Goal: Task Accomplishment & Management: Use online tool/utility

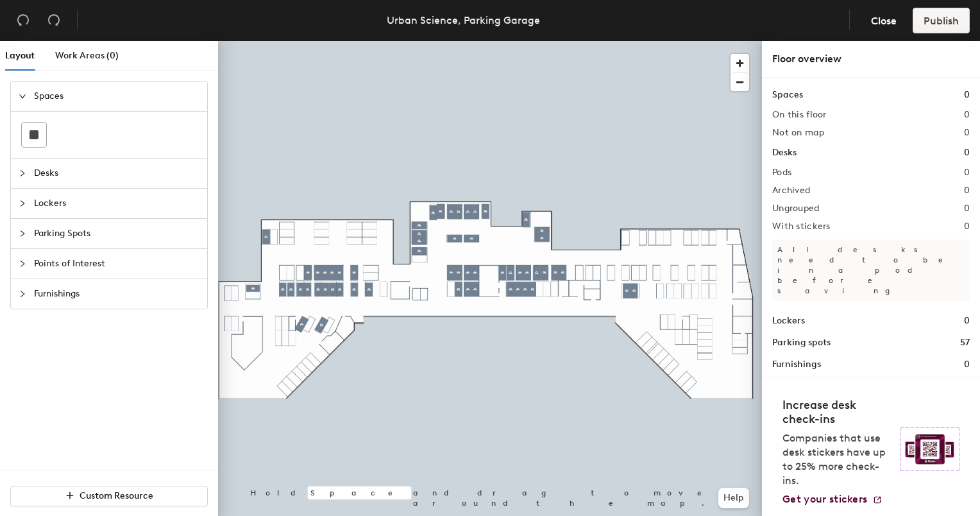
click at [19, 263] on icon "collapsed" at bounding box center [23, 264] width 8 height 8
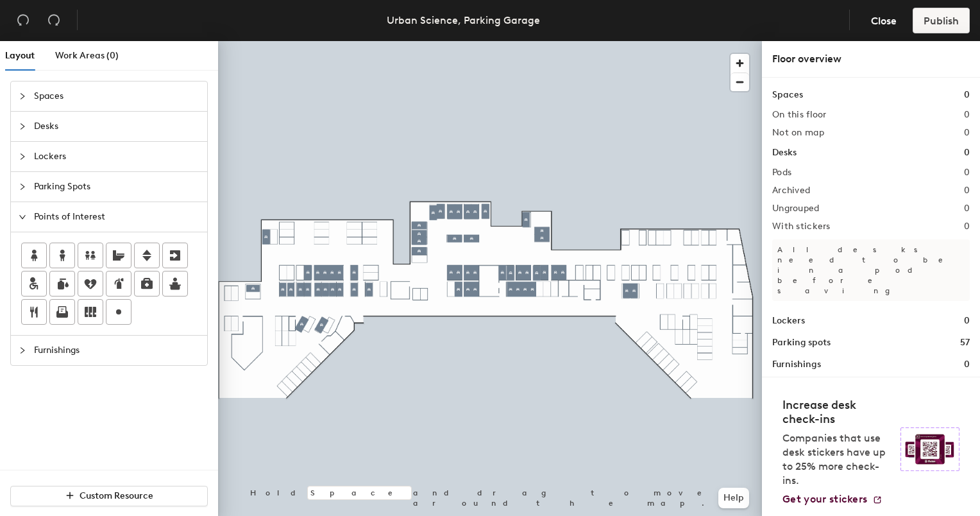
click at [373, 309] on div "Layout Work Areas (0) Spaces Desks Lockers Parking Spots Points of Interest Fur…" at bounding box center [490, 281] width 980 height 480
click at [415, 336] on span "Done" at bounding box center [414, 338] width 38 height 22
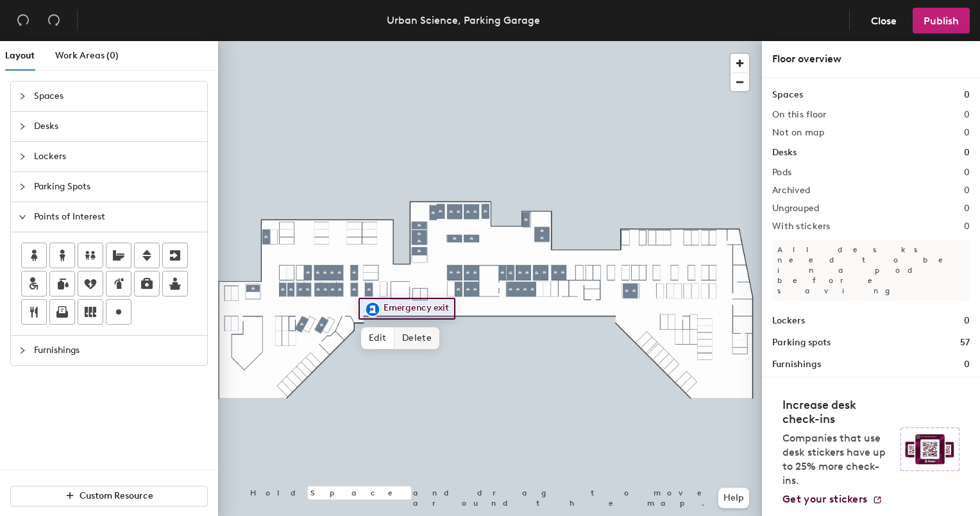
click at [431, 346] on span "Delete" at bounding box center [417, 338] width 45 height 22
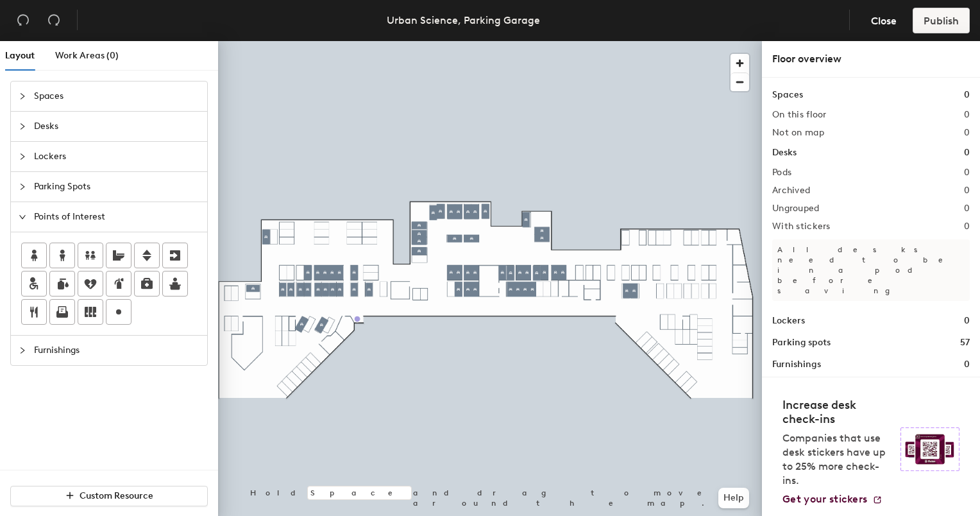
click at [357, 317] on div "Layout Work Areas (0) Spaces Desks Lockers Parking Spots Points of Interest Fur…" at bounding box center [490, 281] width 980 height 480
type input "D"
type input "Entrance"
click at [396, 345] on span "Done" at bounding box center [381, 346] width 38 height 22
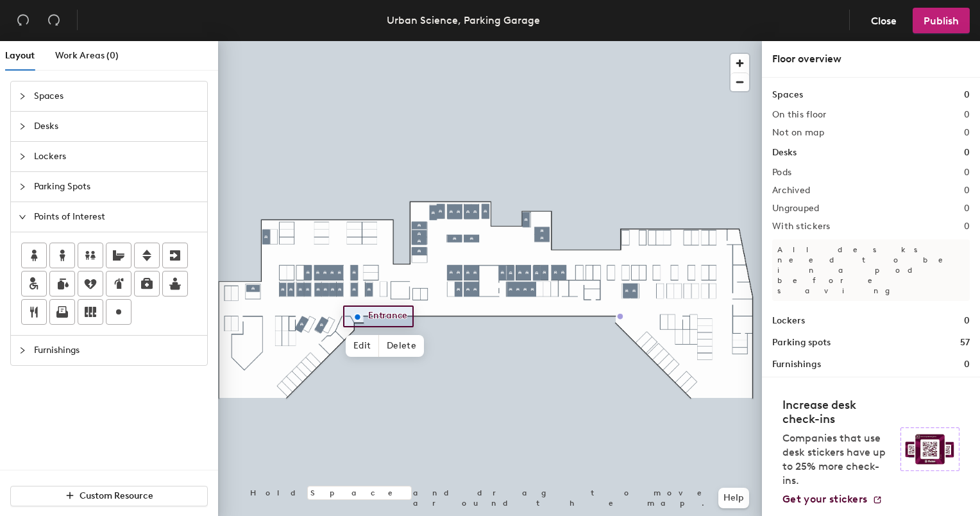
click at [620, 318] on div "Layout Work Areas (0) Spaces Desks Lockers Parking Spots Points of Interest Fur…" at bounding box center [490, 281] width 980 height 480
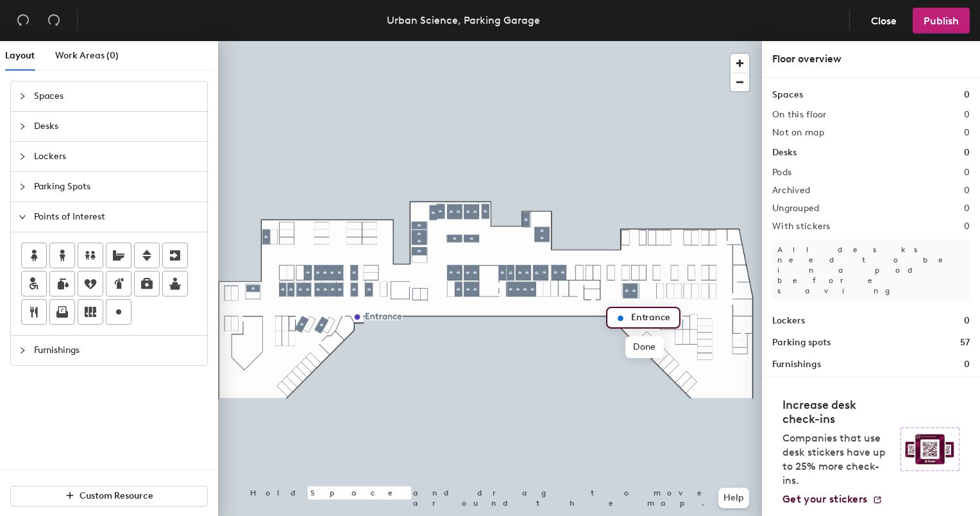
type input "Entrance"
click at [351, 350] on span "Edit" at bounding box center [362, 346] width 33 height 22
type input "Entrance T100"
click at [632, 348] on span "Edit" at bounding box center [625, 347] width 33 height 22
type input "Entrance T200"
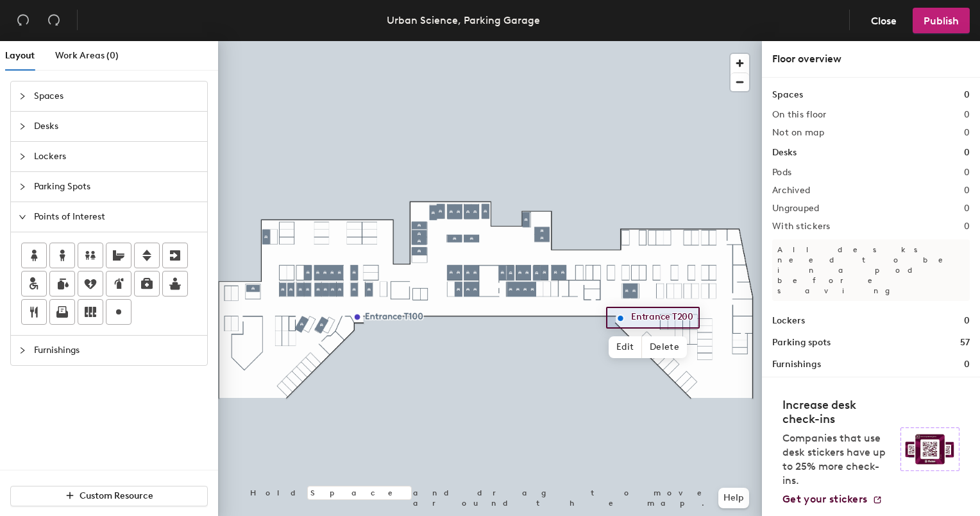
click at [64, 180] on span "Parking Spots" at bounding box center [117, 187] width 166 height 30
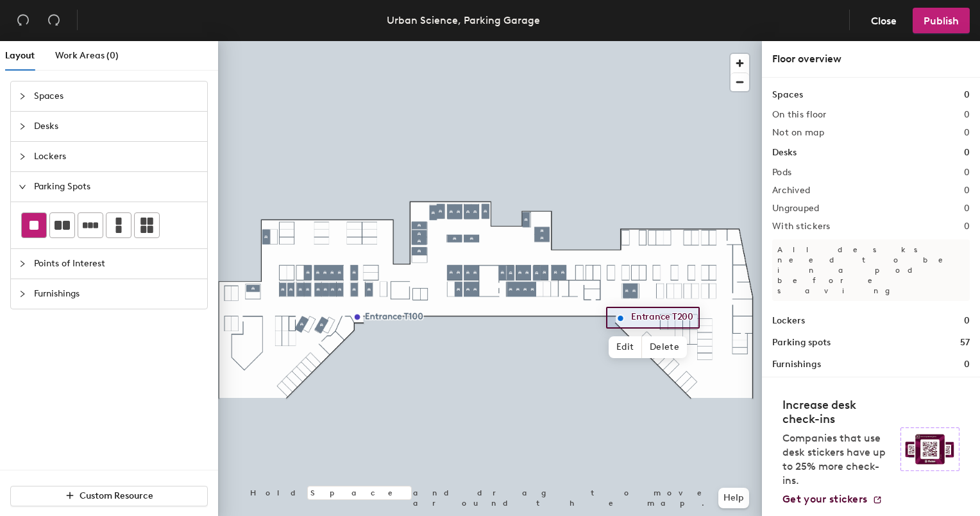
click at [32, 221] on rect at bounding box center [34, 225] width 9 height 9
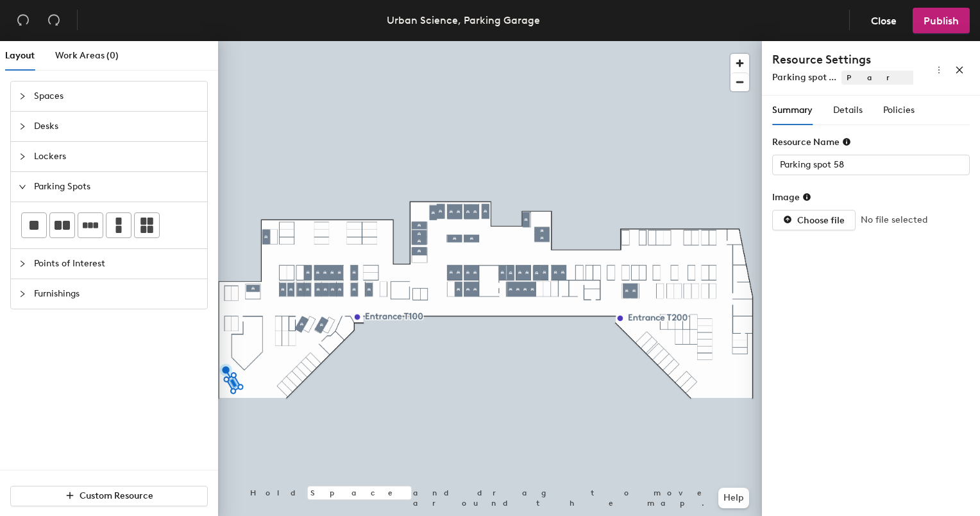
click at [212, 370] on div "Layout Work Areas (0) Spaces Desks Lockers Parking Spots Points of Interest Fur…" at bounding box center [490, 281] width 980 height 480
click at [212, 375] on div "Layout Work Areas (0) Spaces Desks Lockers Parking Spots Points of Interest Fur…" at bounding box center [490, 281] width 980 height 480
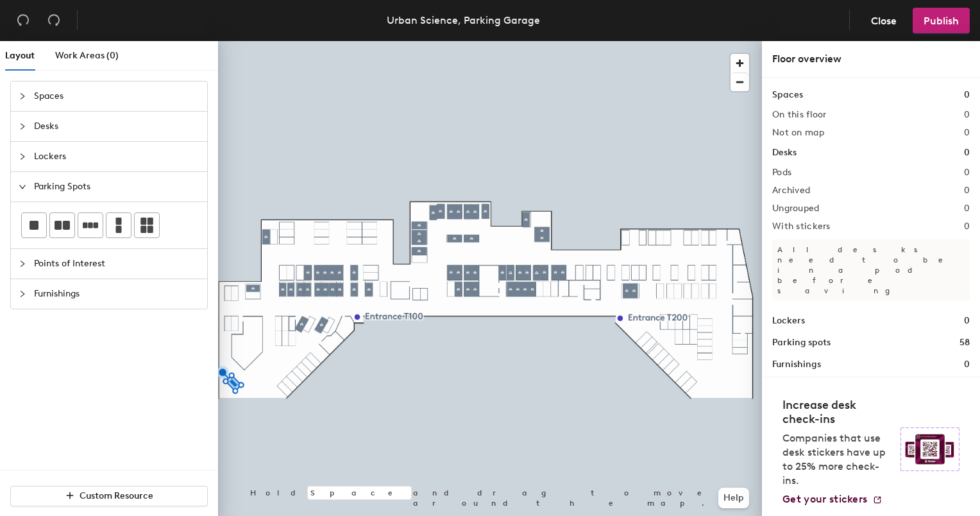
click at [212, 375] on div "Spaces Desks Lockers Parking Spots Points of Interest Furnishings" at bounding box center [109, 275] width 218 height 389
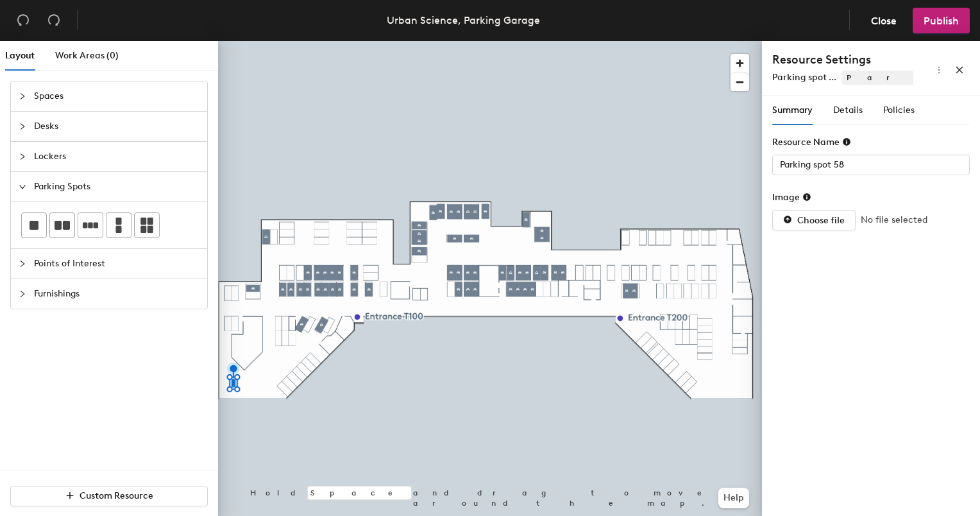
type input "52"
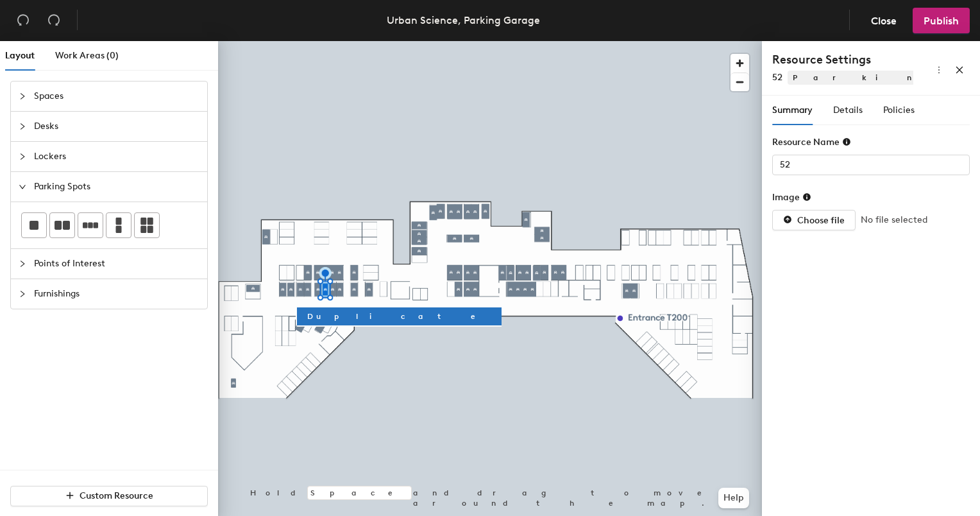
click at [35, 272] on span "Points of Interest" at bounding box center [117, 264] width 166 height 30
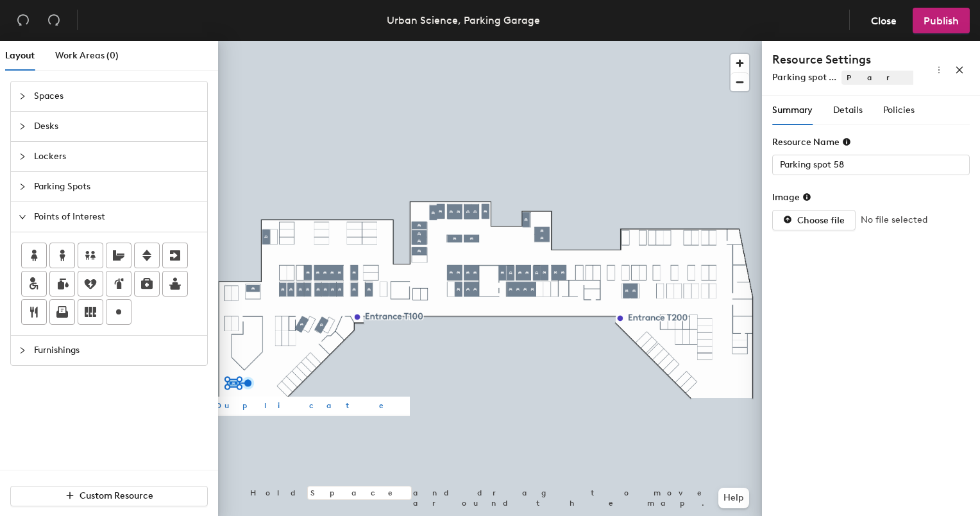
click at [243, 411] on button "Duplicate" at bounding box center [307, 405] width 205 height 18
type input "Parking spot 59"
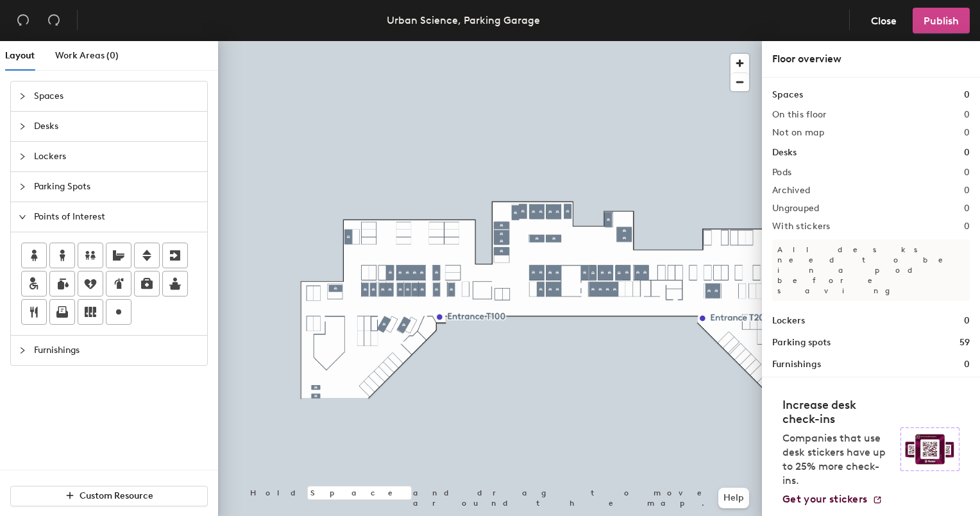
click at [935, 26] on button "Publish" at bounding box center [941, 21] width 57 height 26
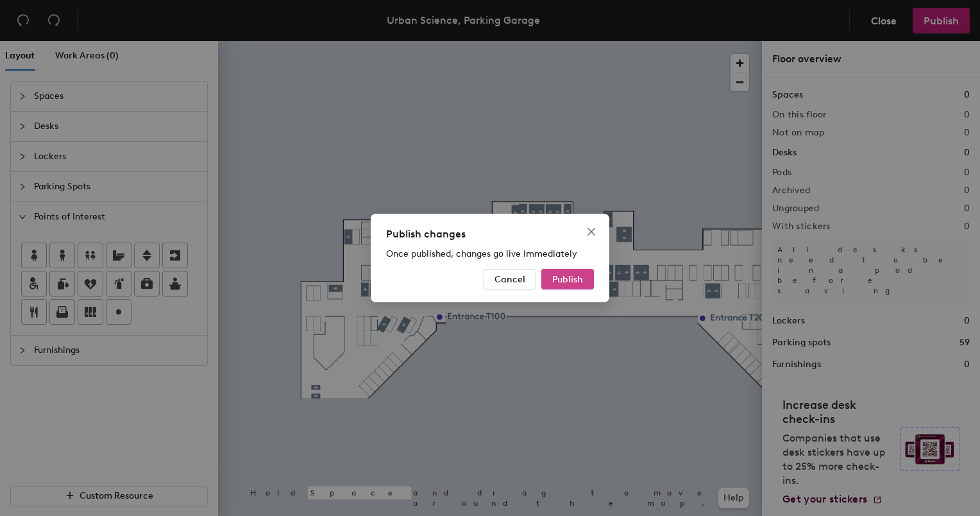
click at [574, 273] on button "Publish" at bounding box center [567, 279] width 53 height 21
